Goal: Task Accomplishment & Management: Use online tool/utility

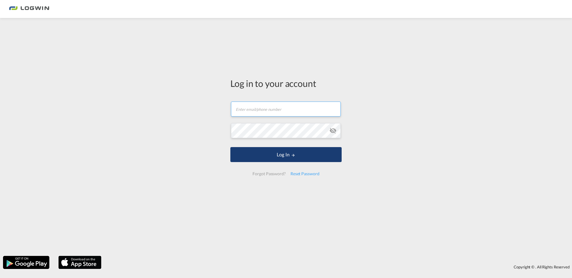
type input "[PERSON_NAME][EMAIL_ADDRESS][PERSON_NAME][DOMAIN_NAME]"
click at [287, 157] on button "Log In" at bounding box center [285, 154] width 111 height 15
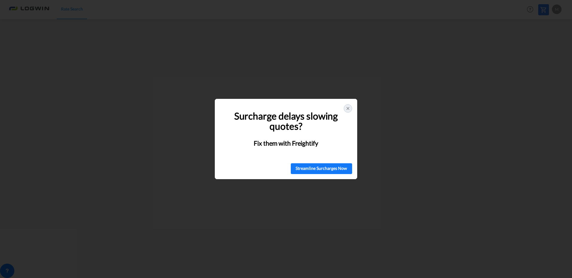
click at [348, 107] on icon at bounding box center [348, 108] width 5 height 5
